Goal: Information Seeking & Learning: Learn about a topic

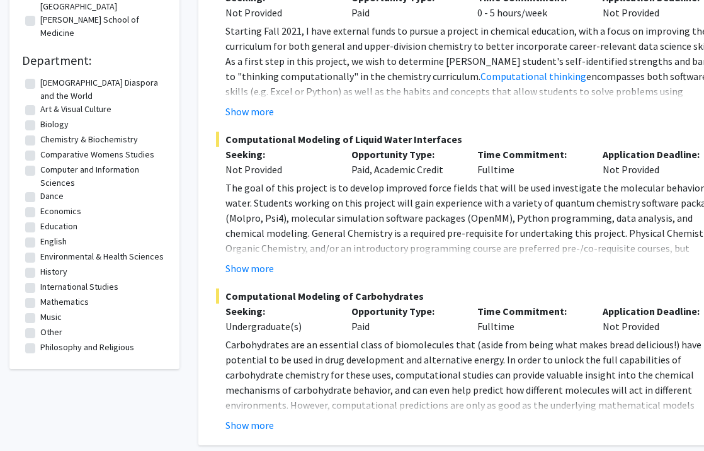
scroll to position [473, 0]
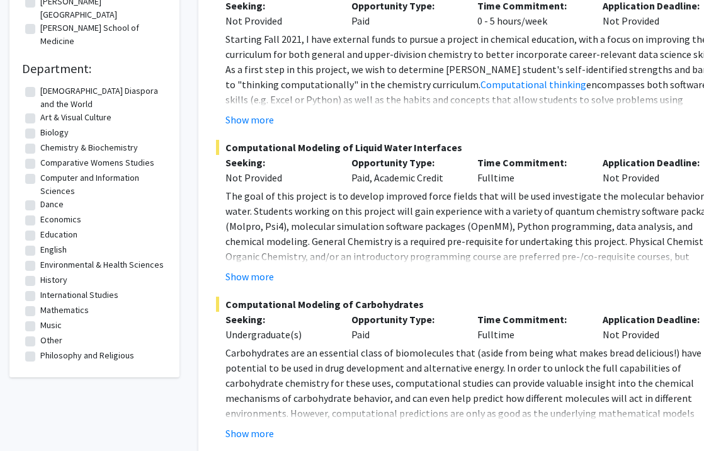
click at [40, 126] on label "Biology" at bounding box center [54, 132] width 28 height 13
click at [40, 126] on input "Biology" at bounding box center [44, 130] width 8 height 8
checkbox input "true"
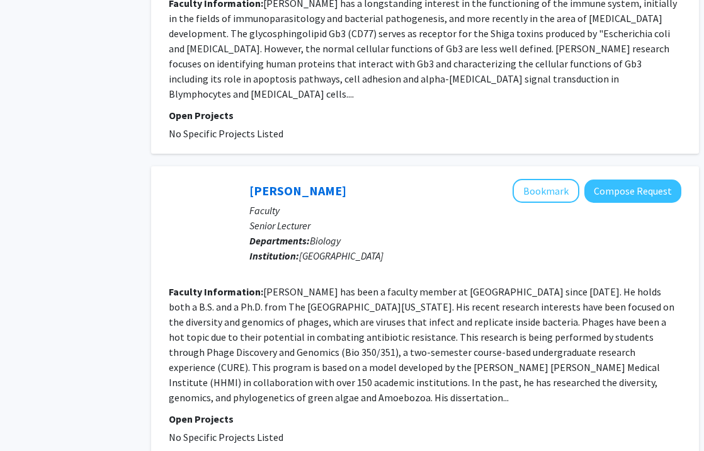
scroll to position [2580, 47]
